Goal: Task Accomplishment & Management: Complete application form

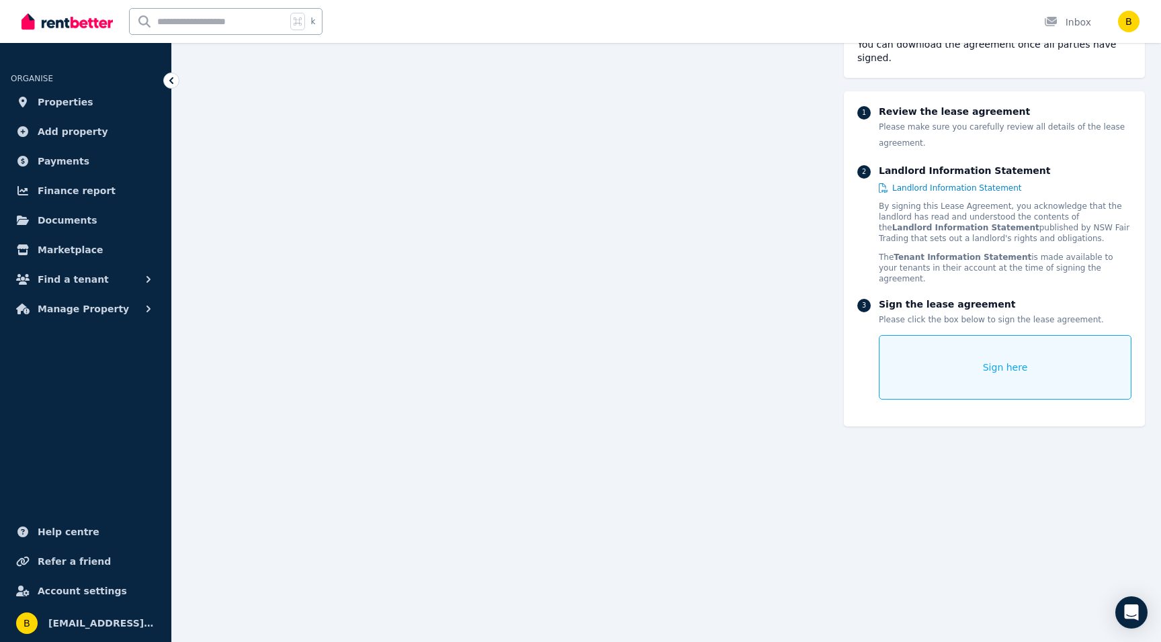
scroll to position [6690, 0]
click at [44, 97] on span "Properties" at bounding box center [66, 102] width 56 height 16
click at [928, 335] on div "Sign here" at bounding box center [1005, 367] width 253 height 64
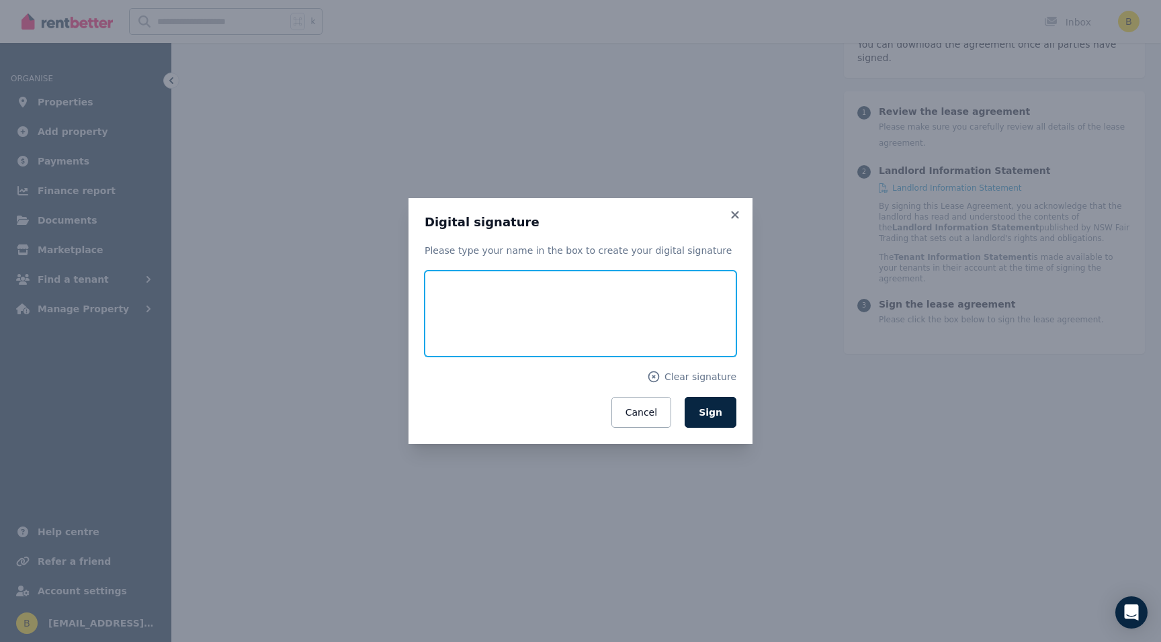
click at [464, 309] on input "text" at bounding box center [581, 314] width 312 height 86
type input "**********"
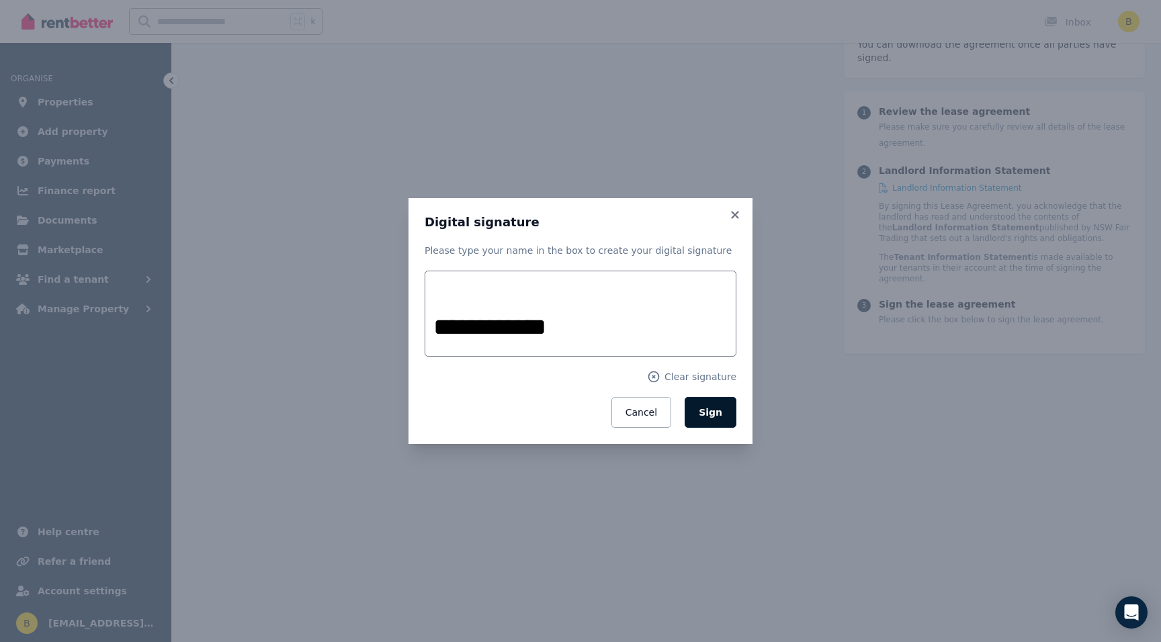
click at [716, 414] on span "Sign" at bounding box center [711, 412] width 24 height 11
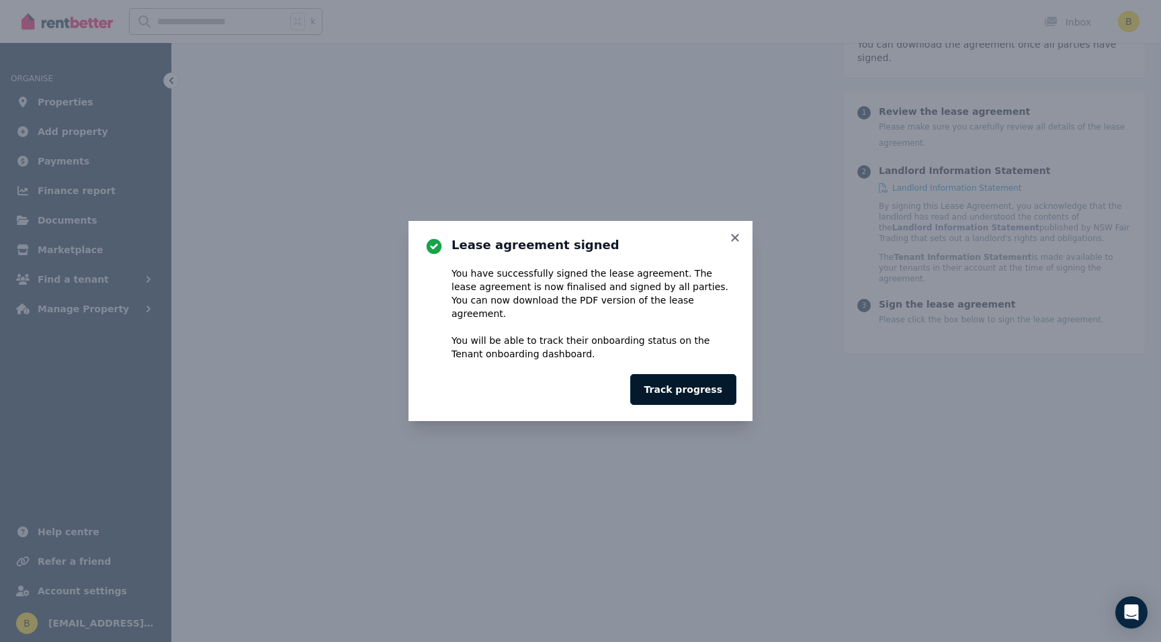
click at [689, 386] on button "Track progress" at bounding box center [683, 389] width 106 height 31
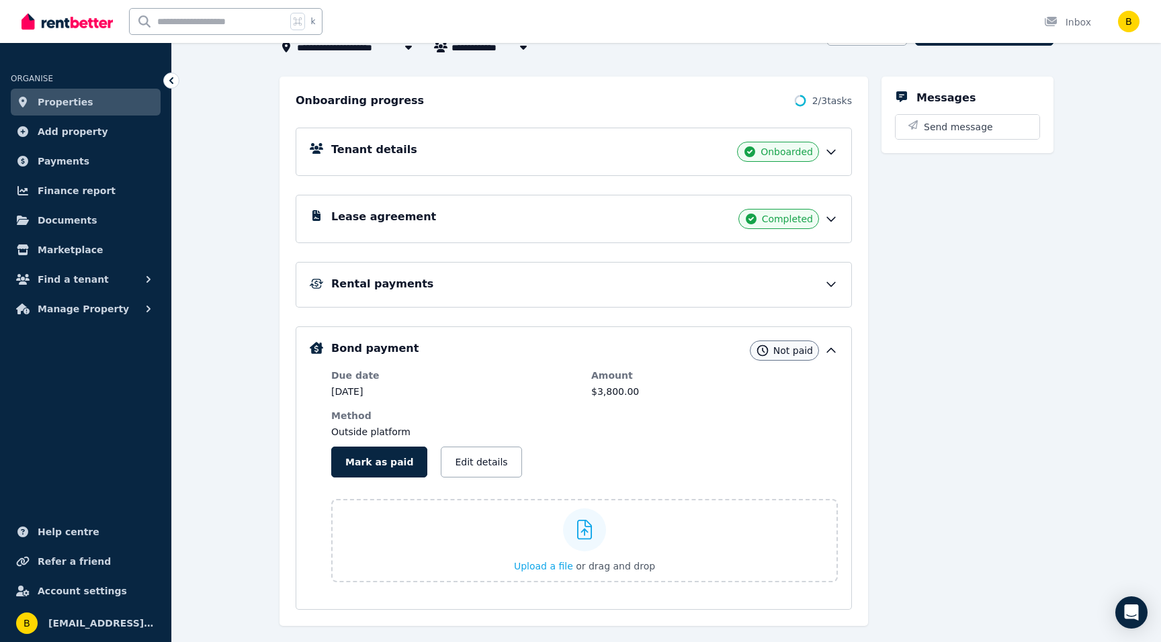
scroll to position [148, 0]
